Goal: Book appointment/travel/reservation

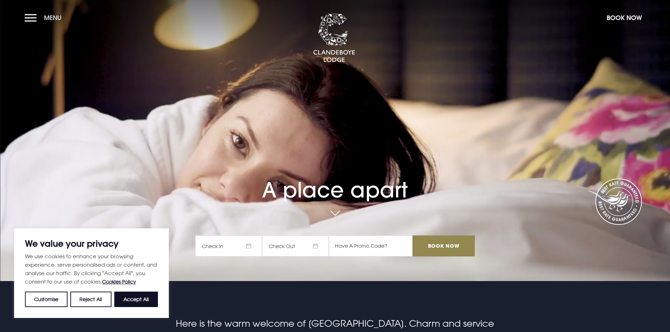
click at [43, 10] on button "Menu" at bounding box center [45, 17] width 40 height 15
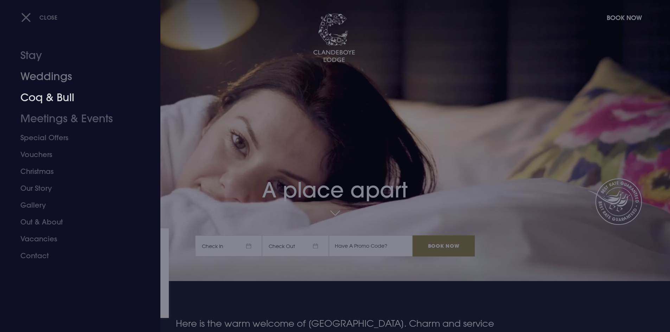
click at [40, 100] on link "Coq & Bull" at bounding box center [75, 97] width 111 height 21
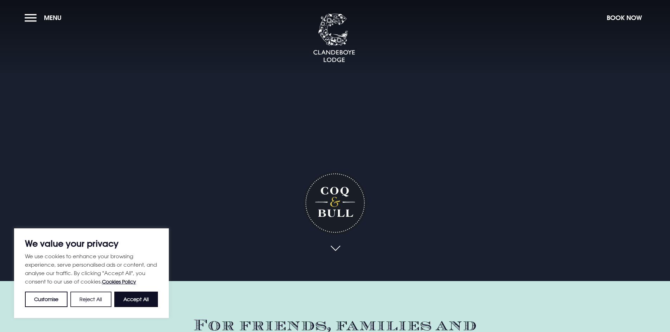
click at [89, 296] on button "Reject All" at bounding box center [90, 299] width 41 height 15
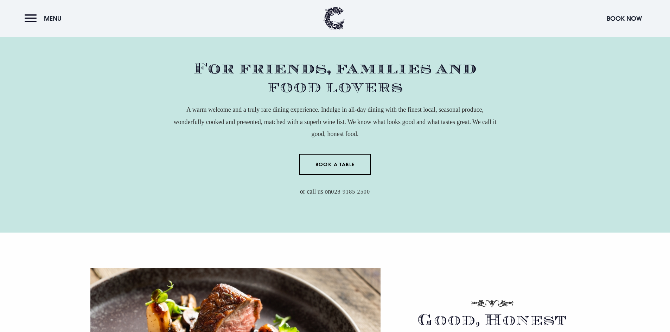
scroll to position [281, 0]
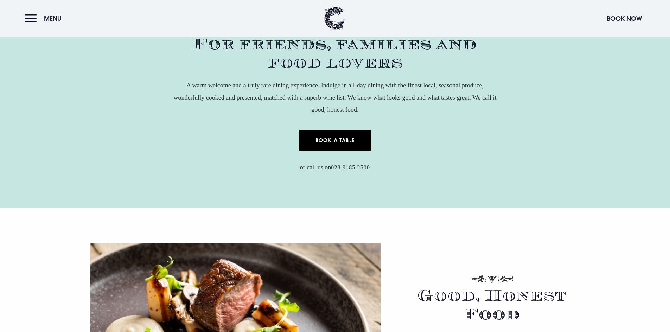
click at [332, 140] on link "Book a Table" at bounding box center [334, 140] width 71 height 21
